Goal: Information Seeking & Learning: Learn about a topic

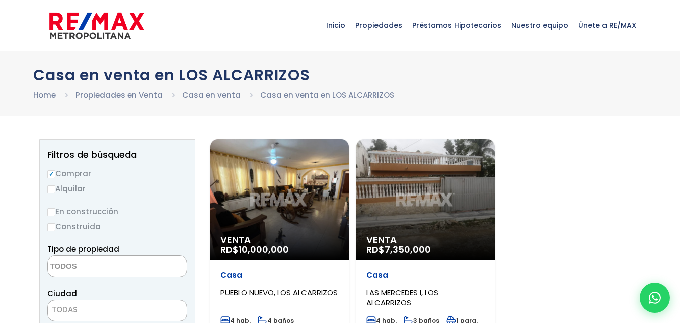
select select
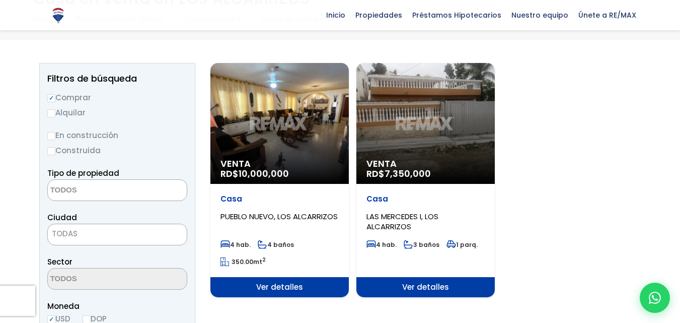
scroll to position [77, 0]
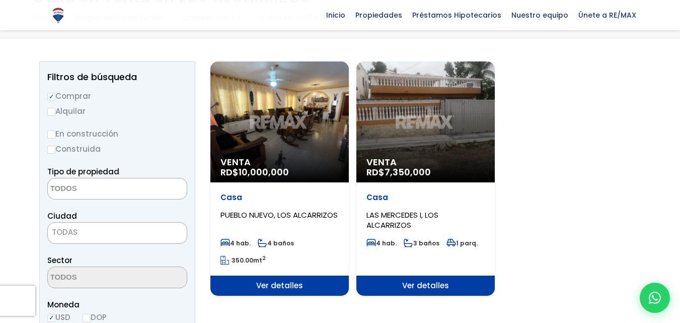
click at [426, 153] on div "Venta RD$ 7,350,000" at bounding box center [425, 121] width 138 height 121
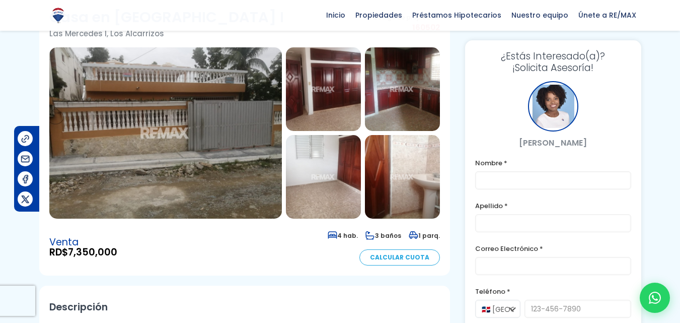
scroll to position [62, 0]
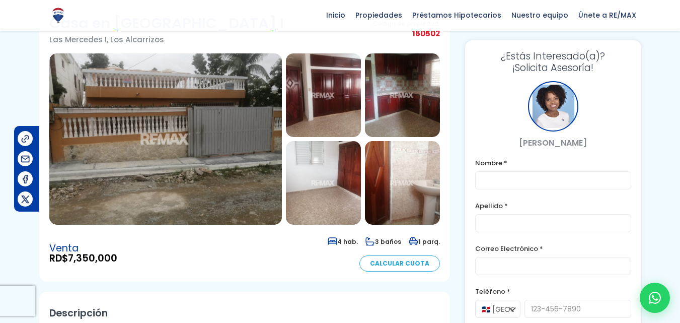
drag, startPoint x: 686, startPoint y: 25, endPoint x: 679, endPoint y: -8, distance: 33.9
click at [679, 0] on html "X Inicio Propiedades Préstamos Hipotecarios Calculadora de préstamos Nuestro eq…" at bounding box center [340, 99] width 680 height 323
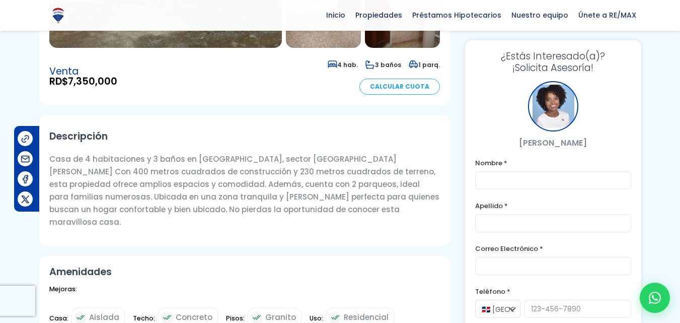
scroll to position [237, 0]
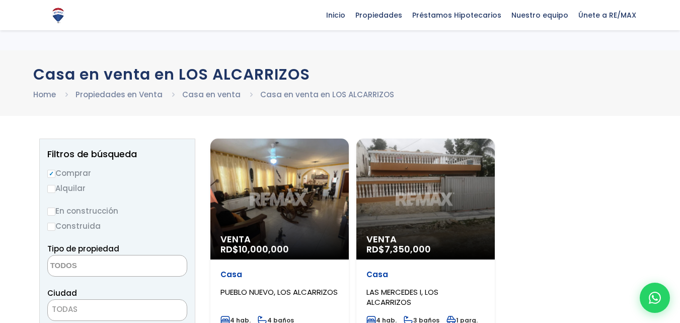
select select
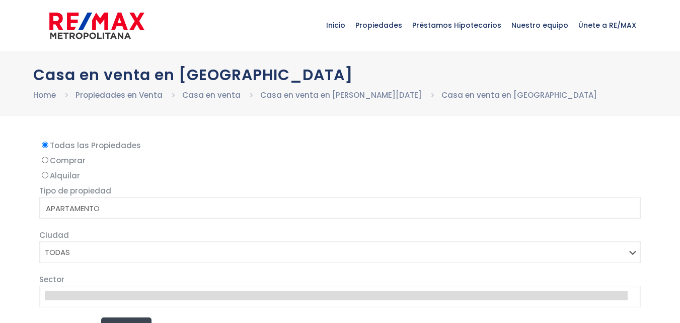
select select
